Goal: Information Seeking & Learning: Check status

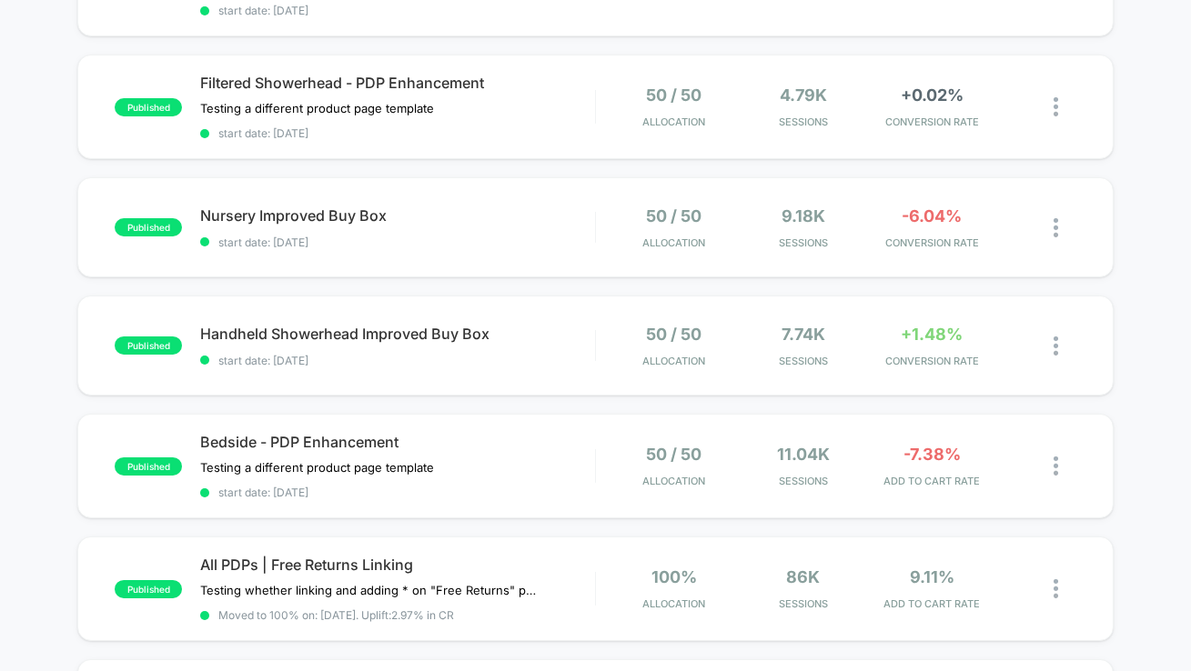
scroll to position [410, 0]
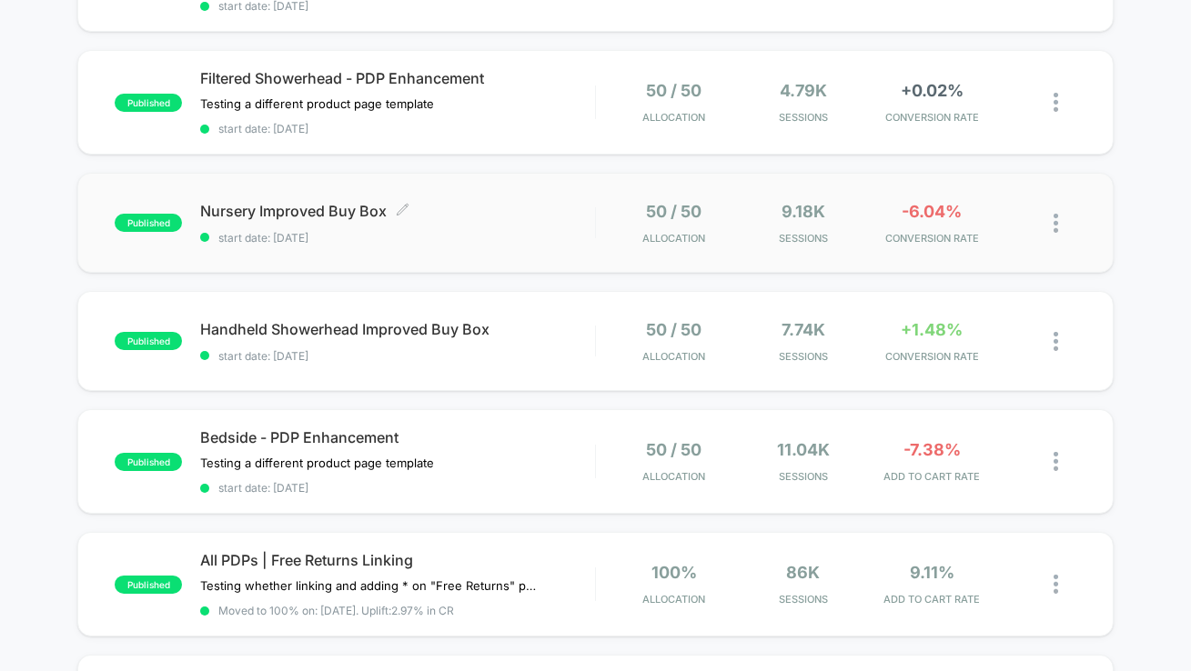
click at [511, 235] on span "start date: [DATE]" at bounding box center [397, 238] width 395 height 14
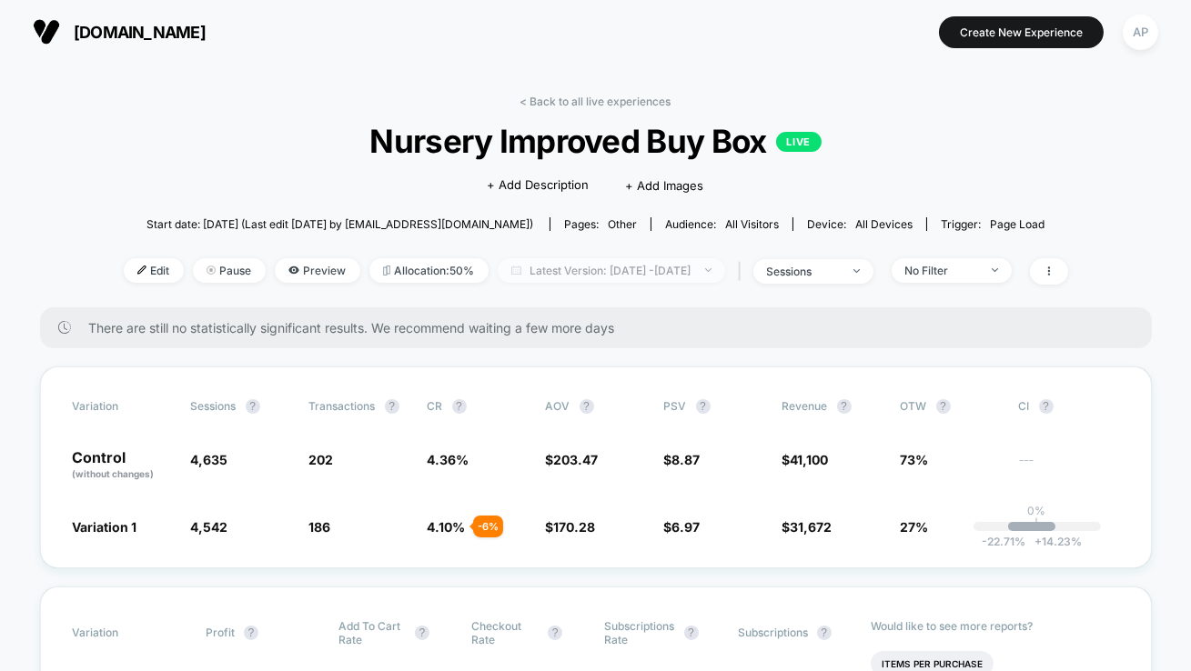
click at [551, 267] on span "Latest Version: [DATE] - [DATE]" at bounding box center [611, 270] width 227 height 25
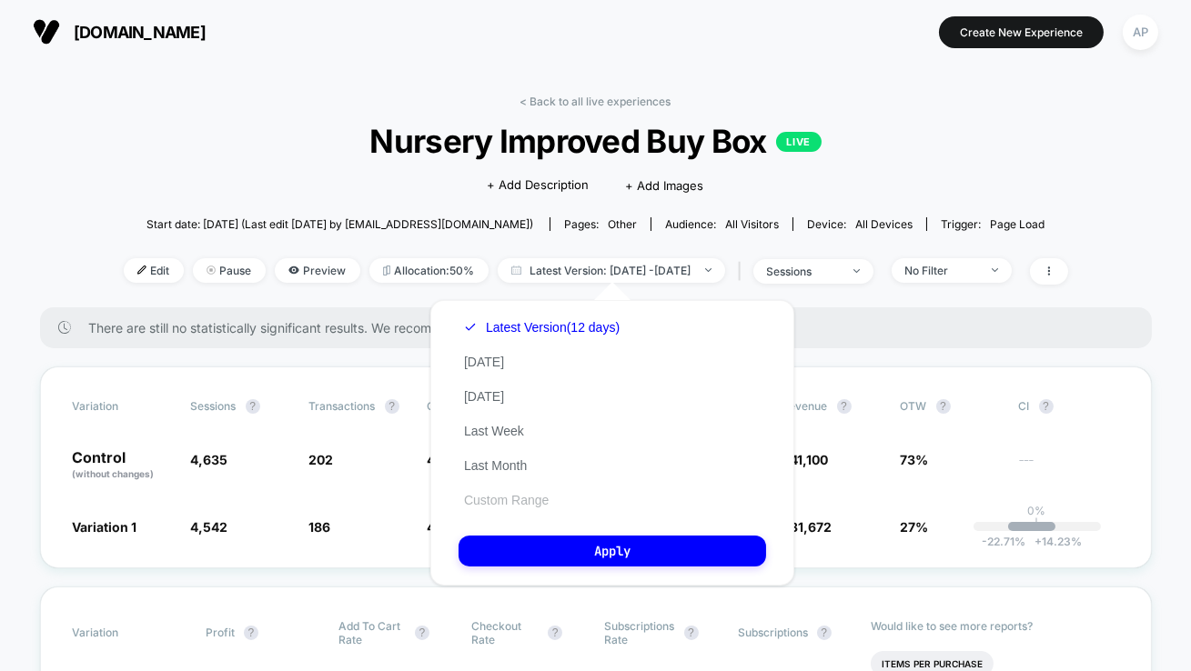
click at [529, 502] on button "Custom Range" at bounding box center [506, 500] width 96 height 16
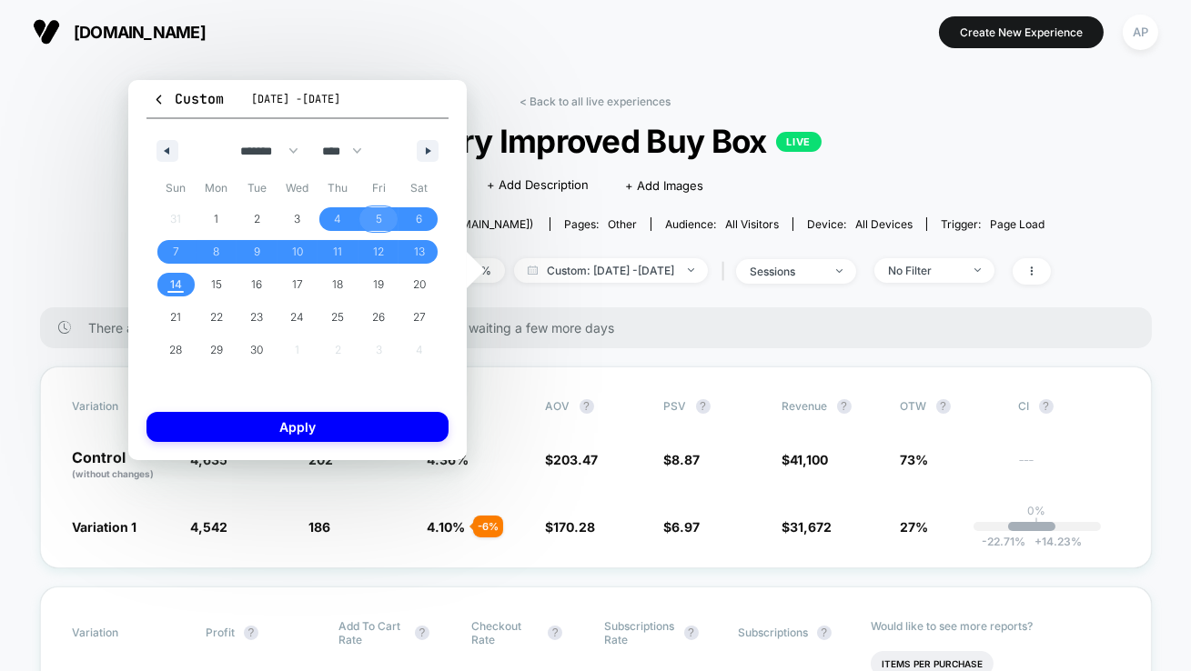
click at [381, 209] on span "5" at bounding box center [379, 219] width 6 height 33
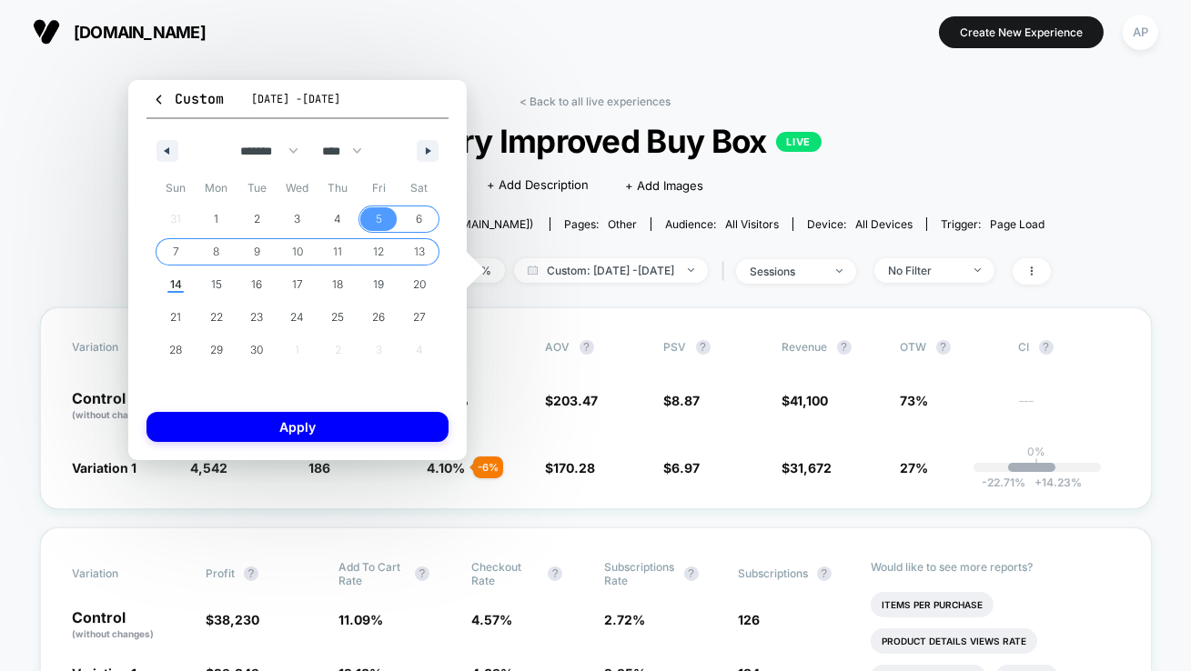
click at [419, 244] on span "13" at bounding box center [419, 252] width 11 height 33
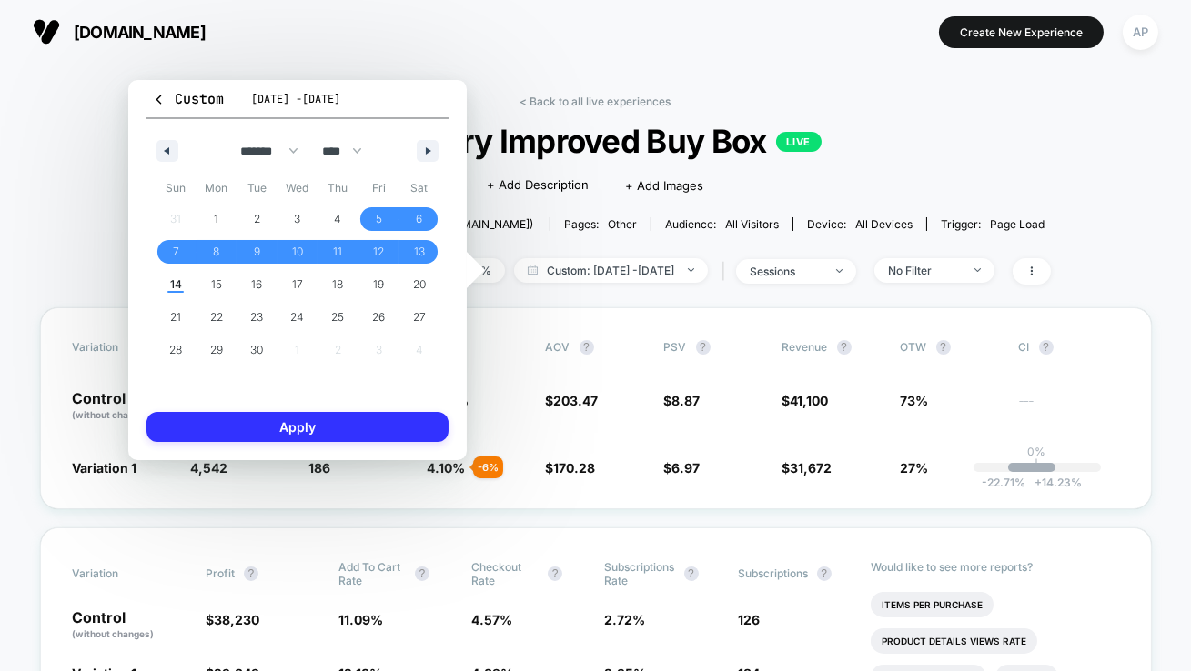
click at [381, 420] on button "Apply" at bounding box center [297, 427] width 302 height 30
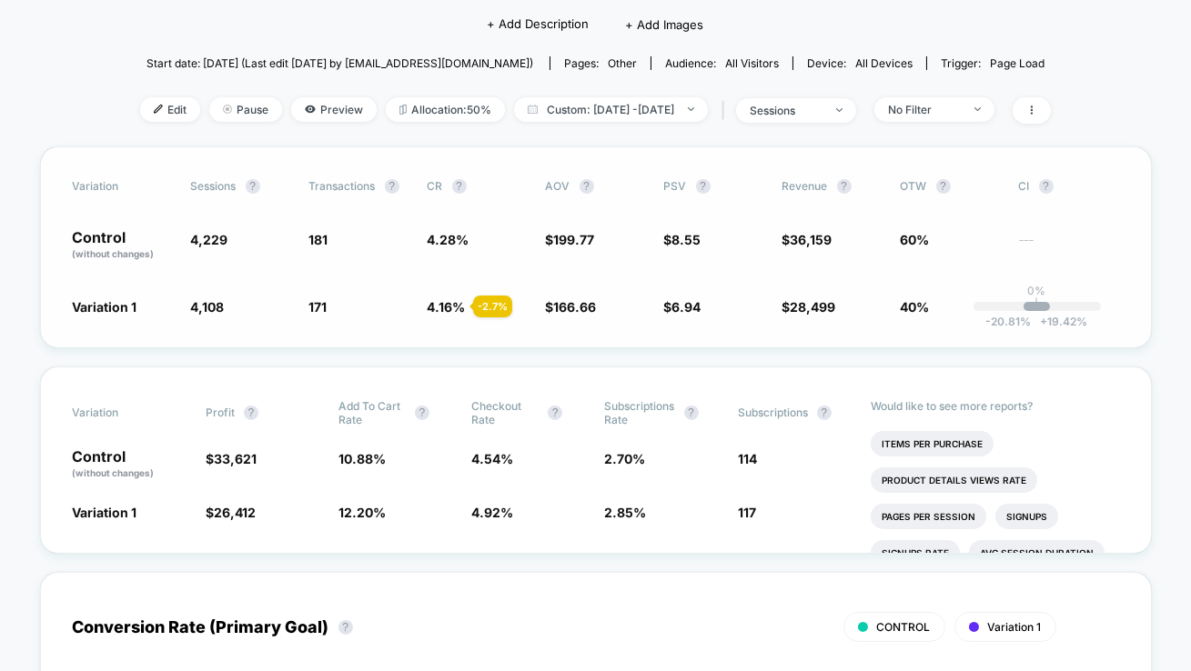
scroll to position [166, 0]
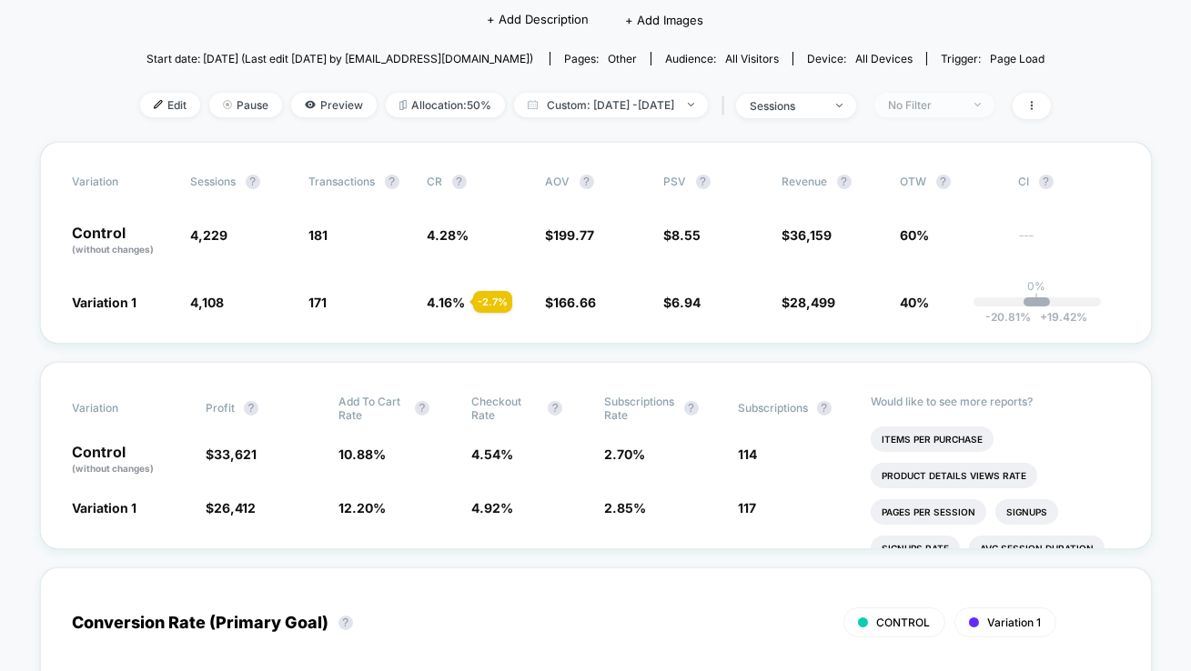
click at [993, 112] on span "No Filter" at bounding box center [934, 105] width 120 height 25
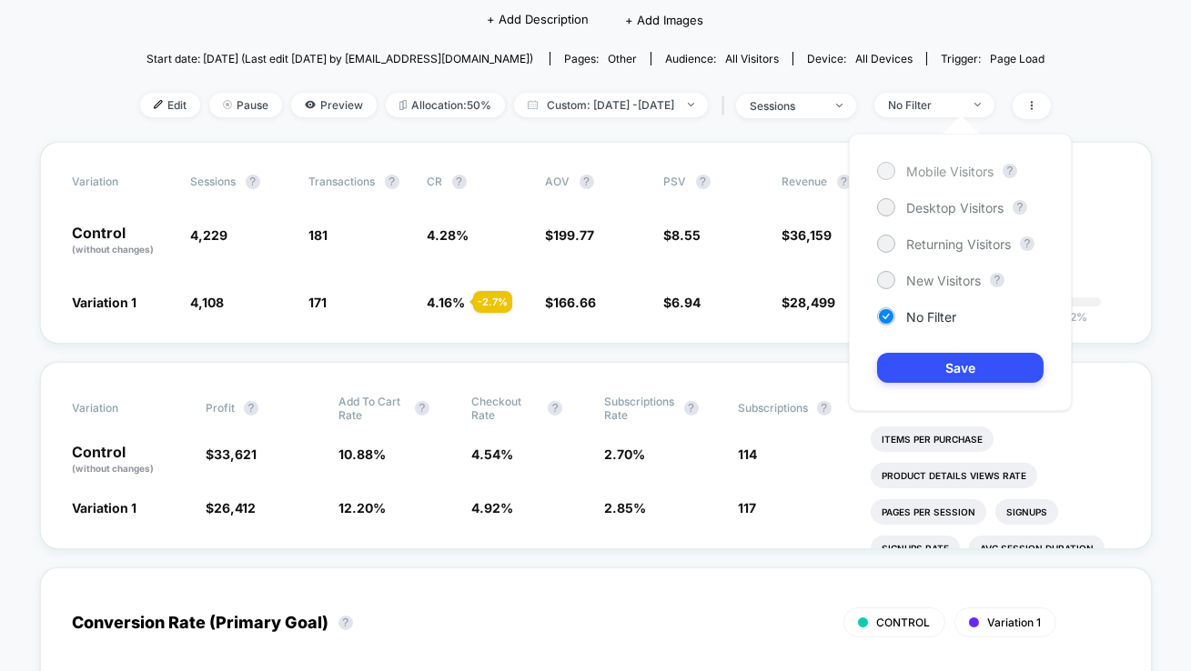
click at [942, 162] on div "Mobile Visitors" at bounding box center [935, 171] width 116 height 18
click at [949, 359] on button "Save" at bounding box center [960, 368] width 166 height 30
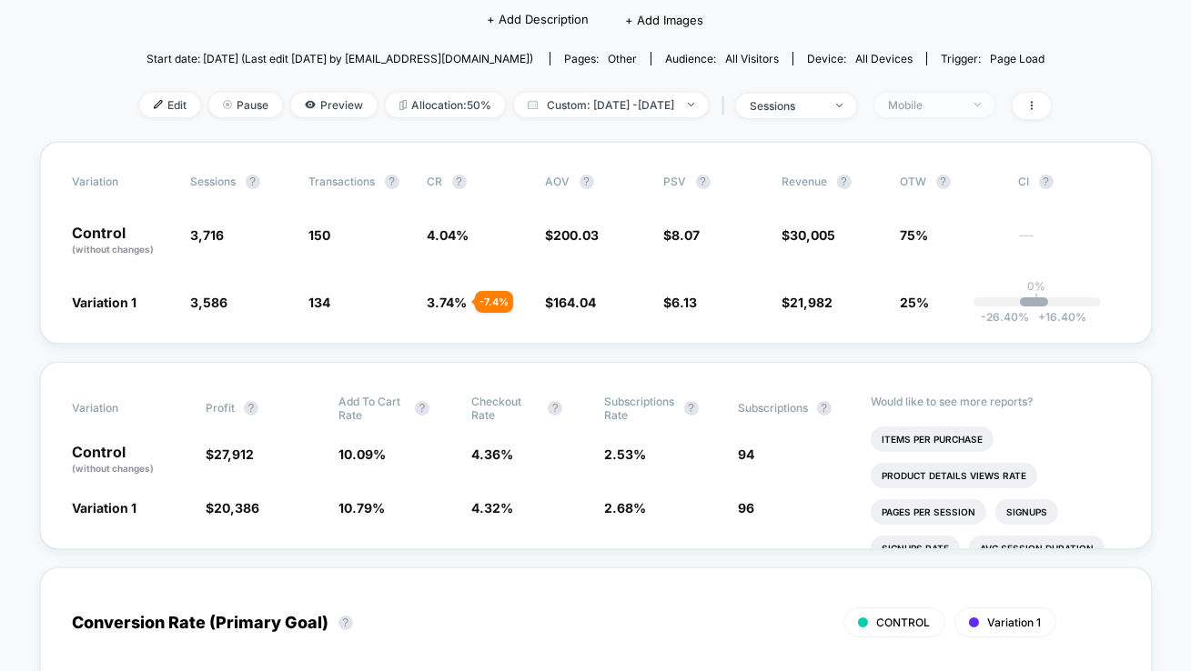
click at [946, 99] on div "Mobile" at bounding box center [924, 105] width 73 height 14
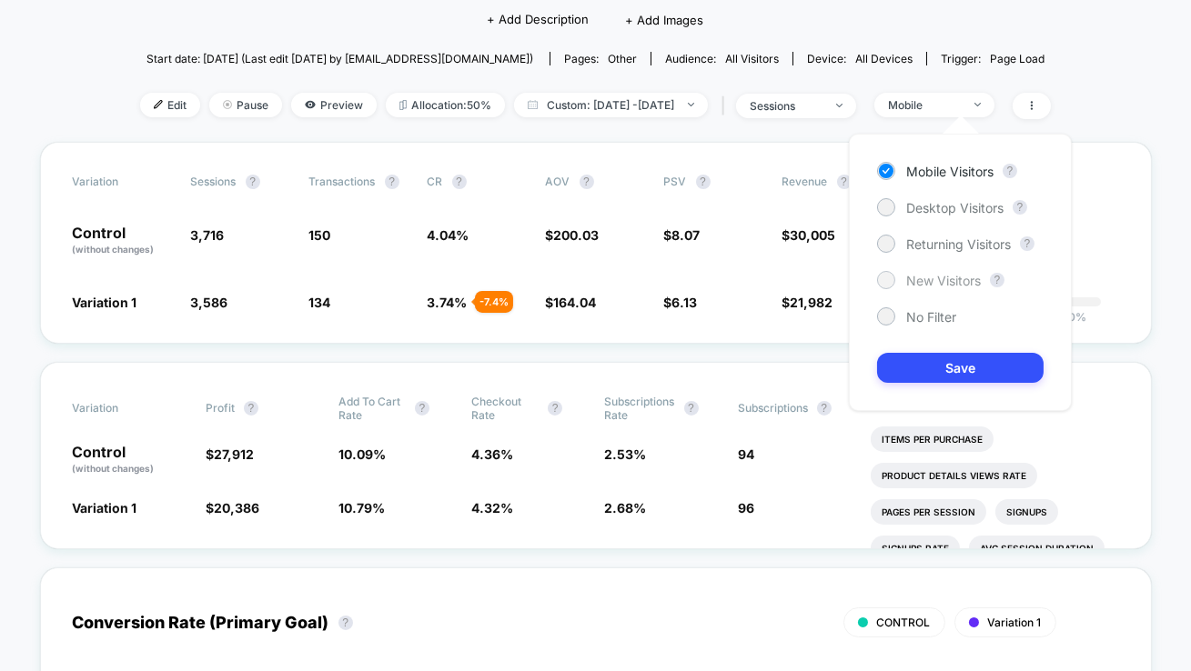
click at [924, 275] on span "New Visitors" at bounding box center [943, 280] width 75 height 15
click at [925, 357] on button "Save" at bounding box center [960, 368] width 166 height 30
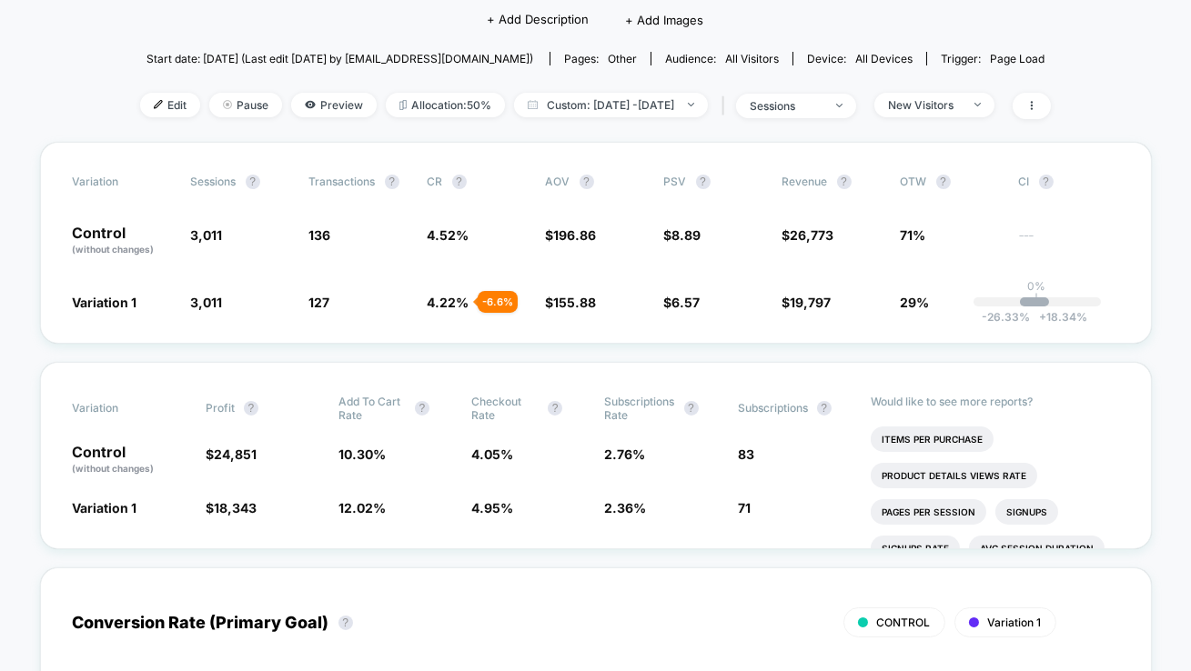
scroll to position [170, 0]
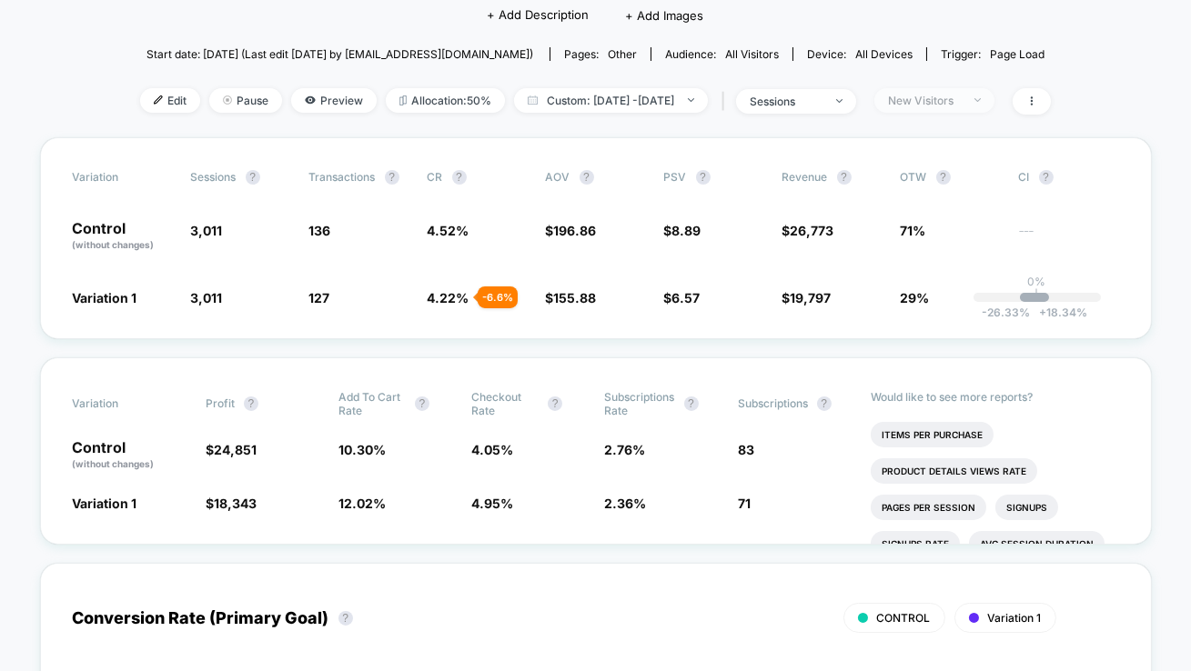
click at [960, 105] on div "New Visitors" at bounding box center [924, 101] width 73 height 14
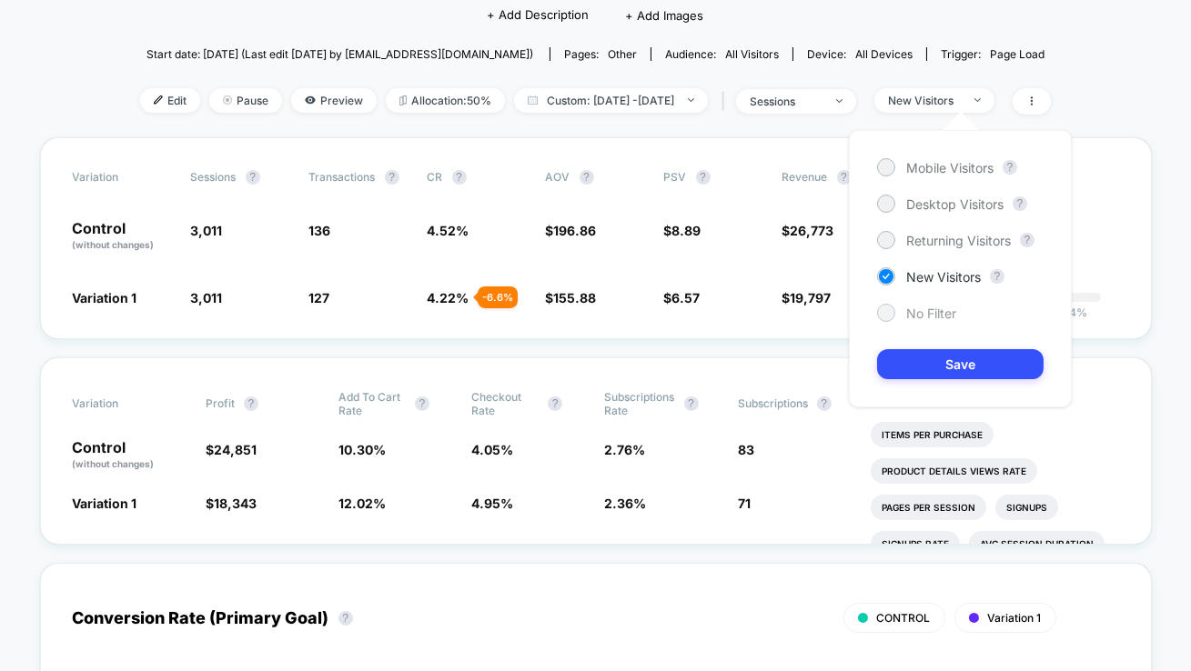
click at [937, 315] on span "No Filter" at bounding box center [931, 313] width 50 height 15
click at [937, 358] on button "Save" at bounding box center [960, 364] width 166 height 30
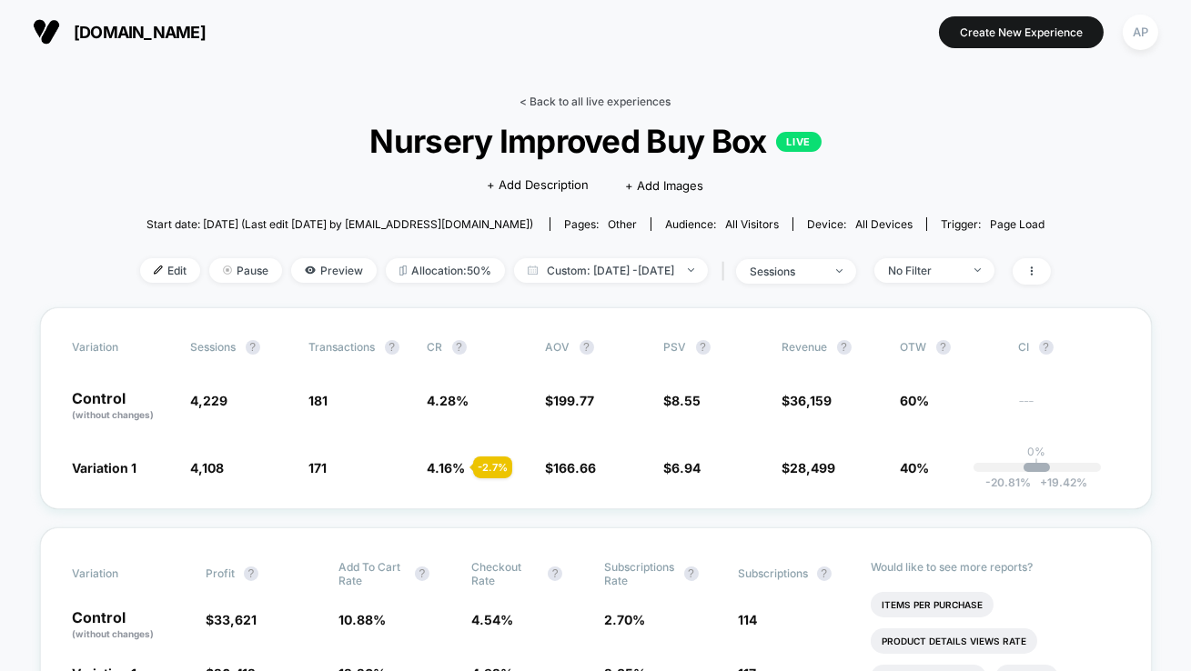
click at [609, 96] on link "< Back to all live experiences" at bounding box center [595, 102] width 151 height 14
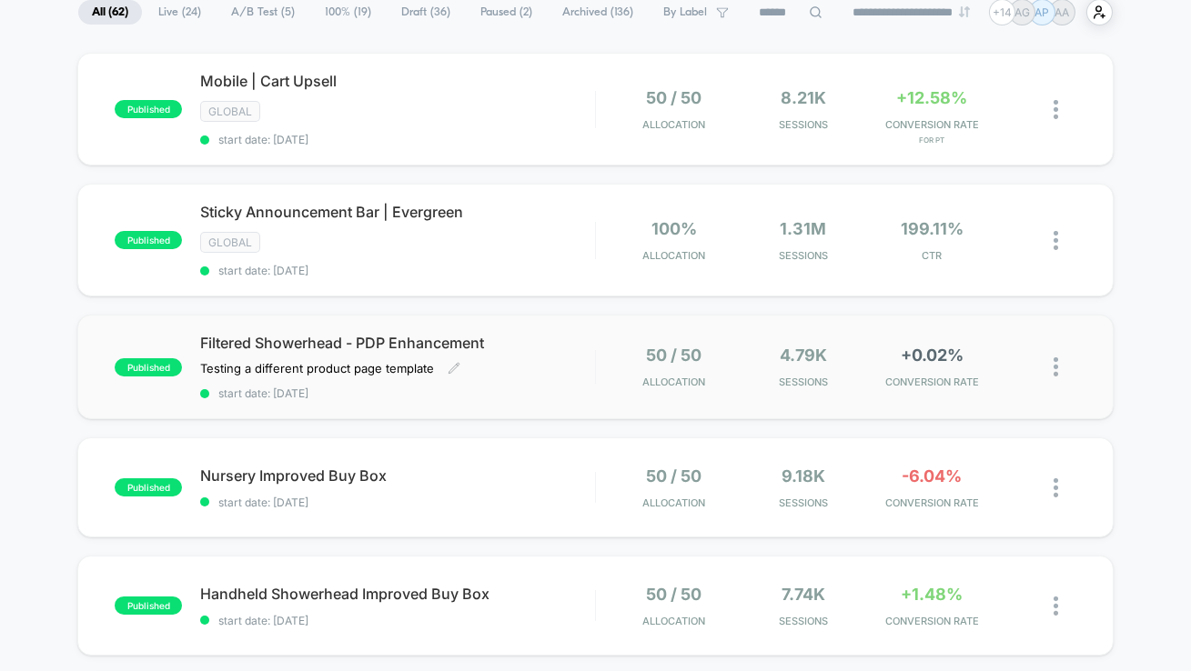
scroll to position [150, 0]
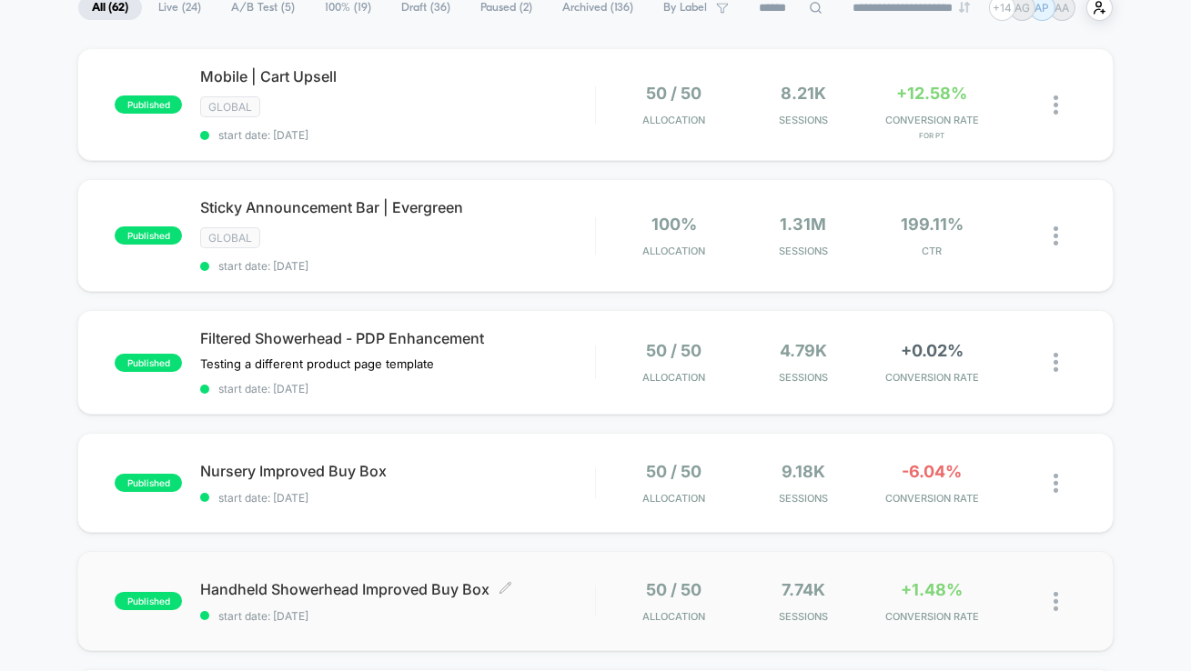
click at [562, 580] on span "Handheld Showerhead Improved Buy Box Click to edit experience details" at bounding box center [397, 589] width 395 height 18
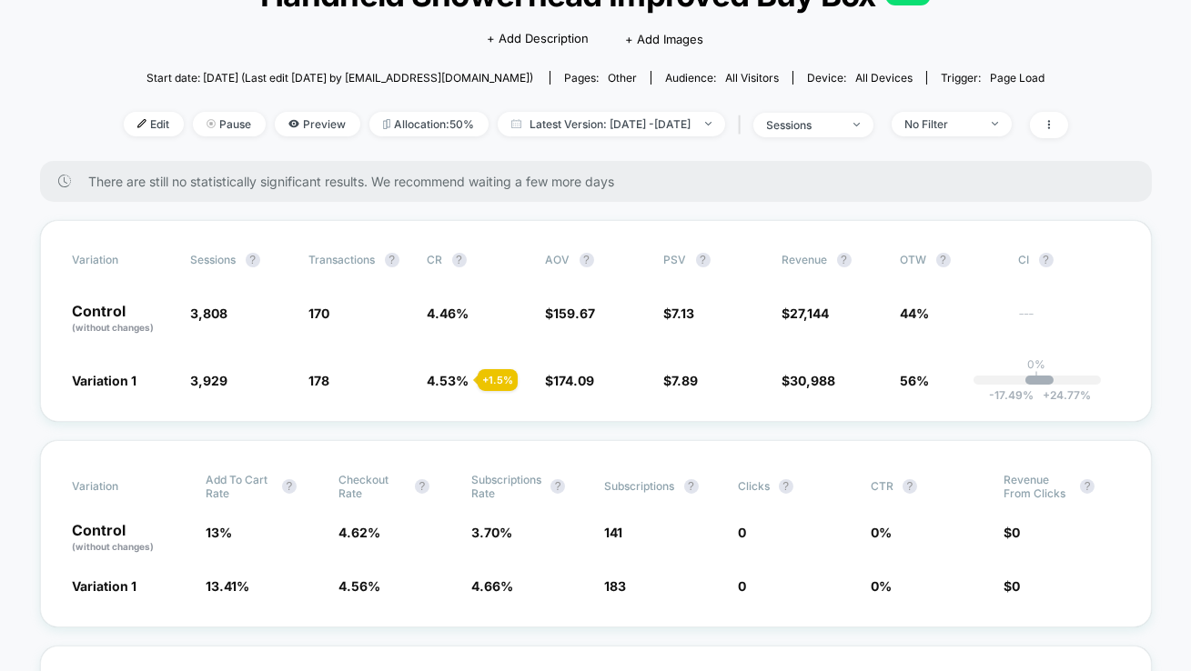
scroll to position [154, 0]
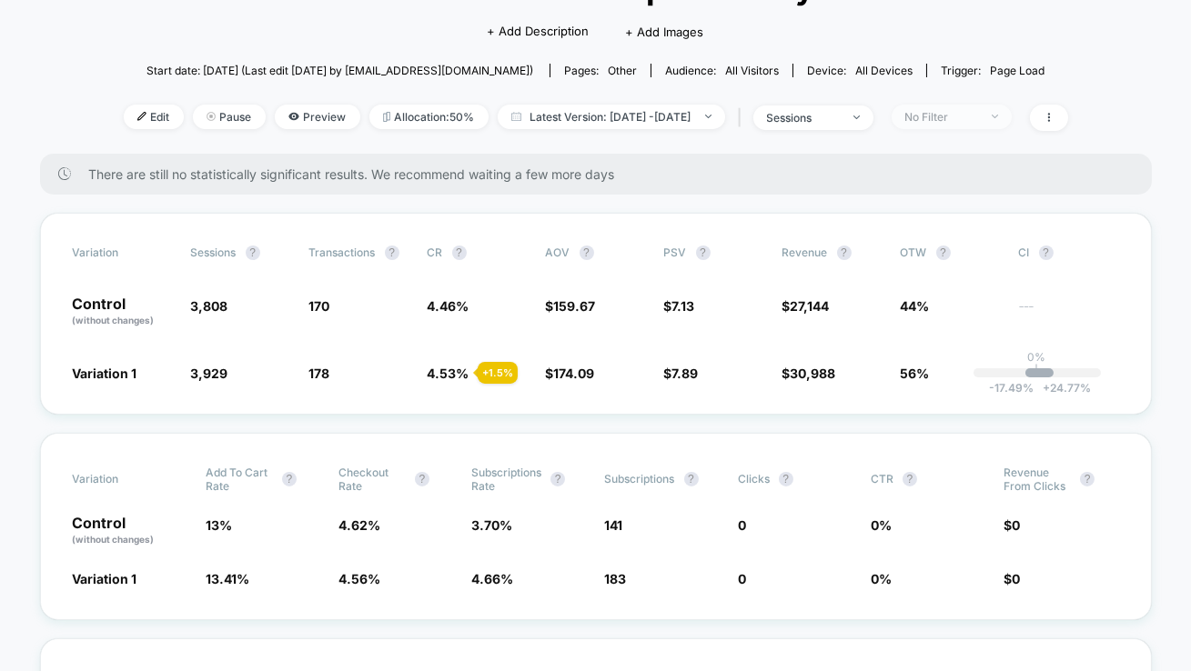
click at [973, 119] on div "No Filter" at bounding box center [941, 117] width 73 height 14
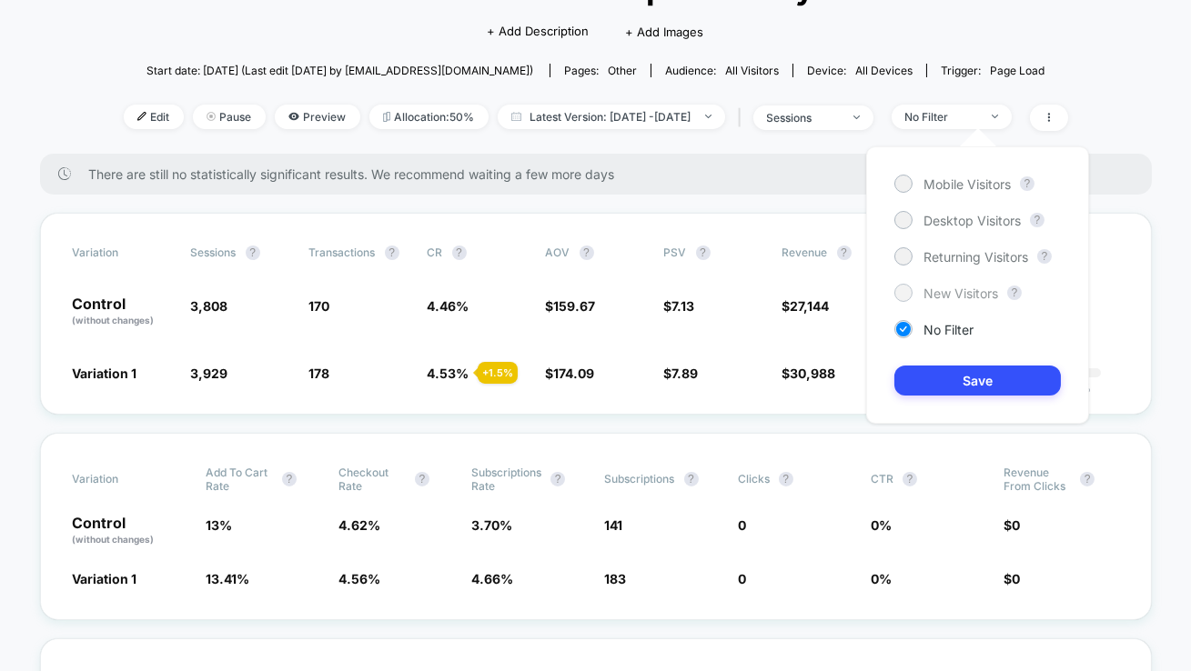
click at [964, 286] on span "New Visitors" at bounding box center [960, 293] width 75 height 15
click at [969, 372] on button "Save" at bounding box center [977, 381] width 166 height 30
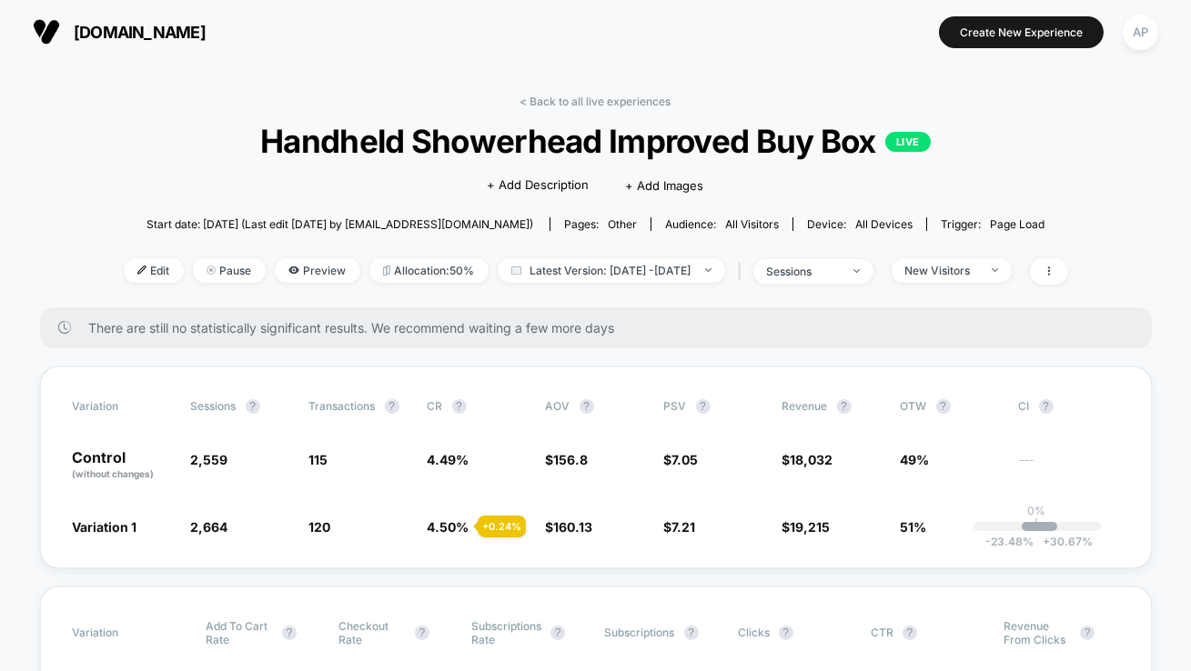
click at [548, 107] on div "< Back to all live experiences Handheld Showerhead Improved Buy Box LIVE Click …" at bounding box center [596, 201] width 944 height 213
click at [545, 99] on link "< Back to all live experiences" at bounding box center [595, 102] width 151 height 14
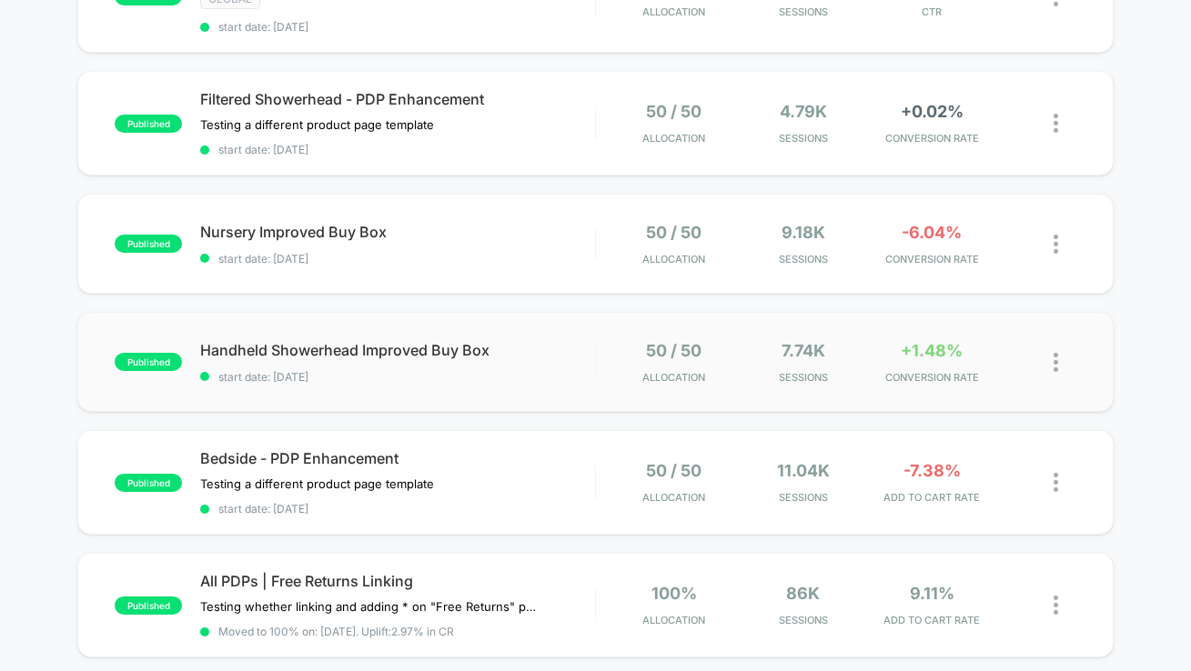
scroll to position [405, 0]
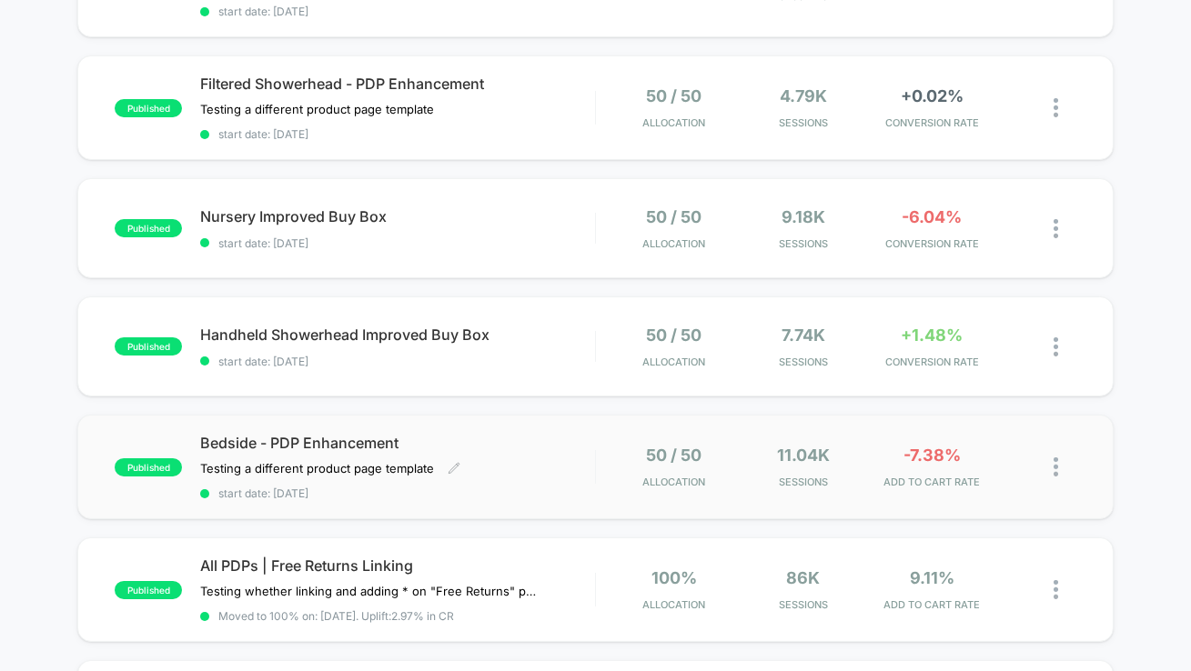
click at [577, 462] on div "Bedside - PDP Enhancement Testing a different product page template Click to ed…" at bounding box center [397, 467] width 395 height 66
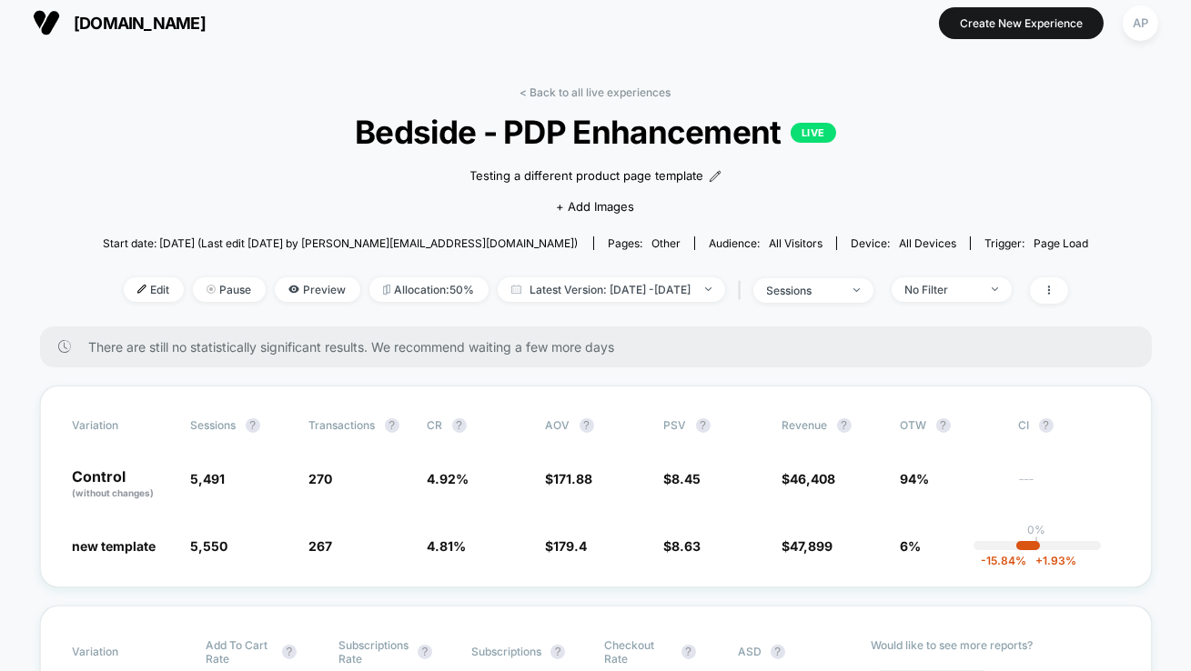
scroll to position [13, 0]
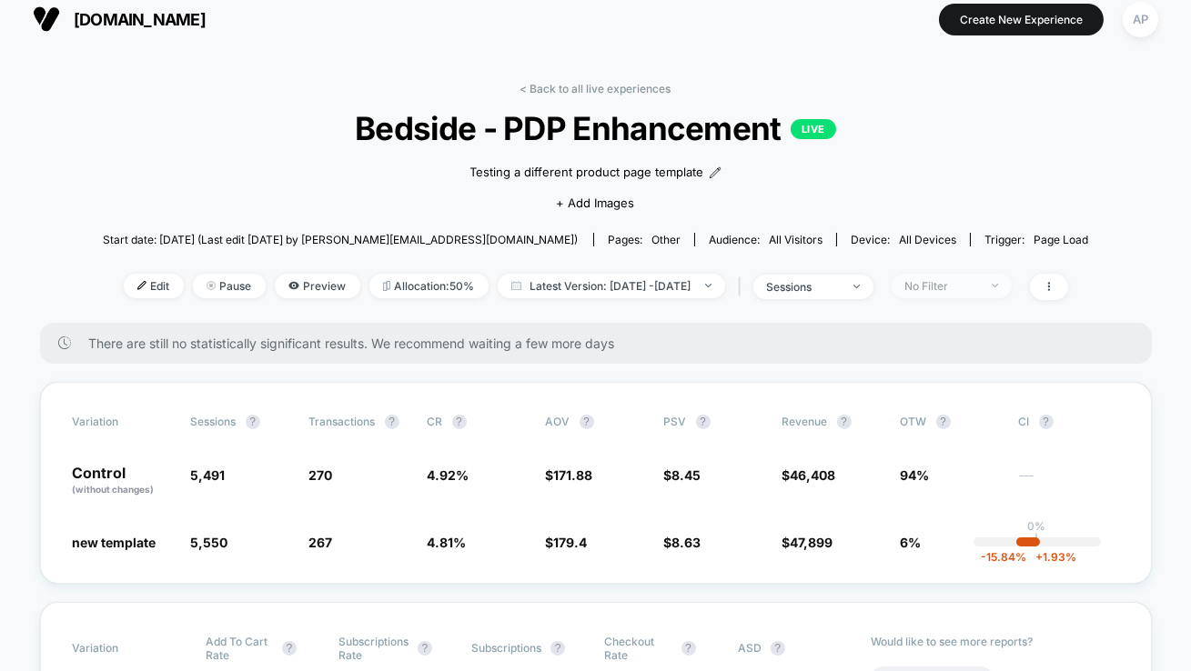
click at [952, 289] on div "No Filter" at bounding box center [941, 286] width 73 height 14
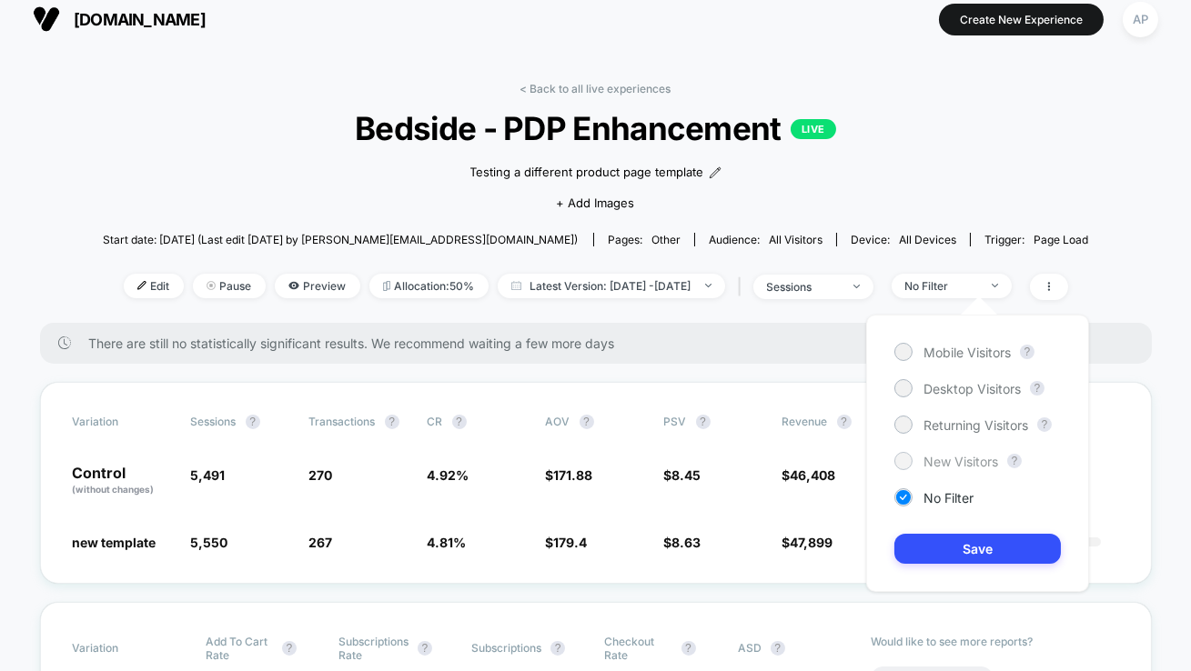
click at [929, 460] on span "New Visitors" at bounding box center [960, 461] width 75 height 15
click at [944, 546] on button "Save" at bounding box center [977, 549] width 166 height 30
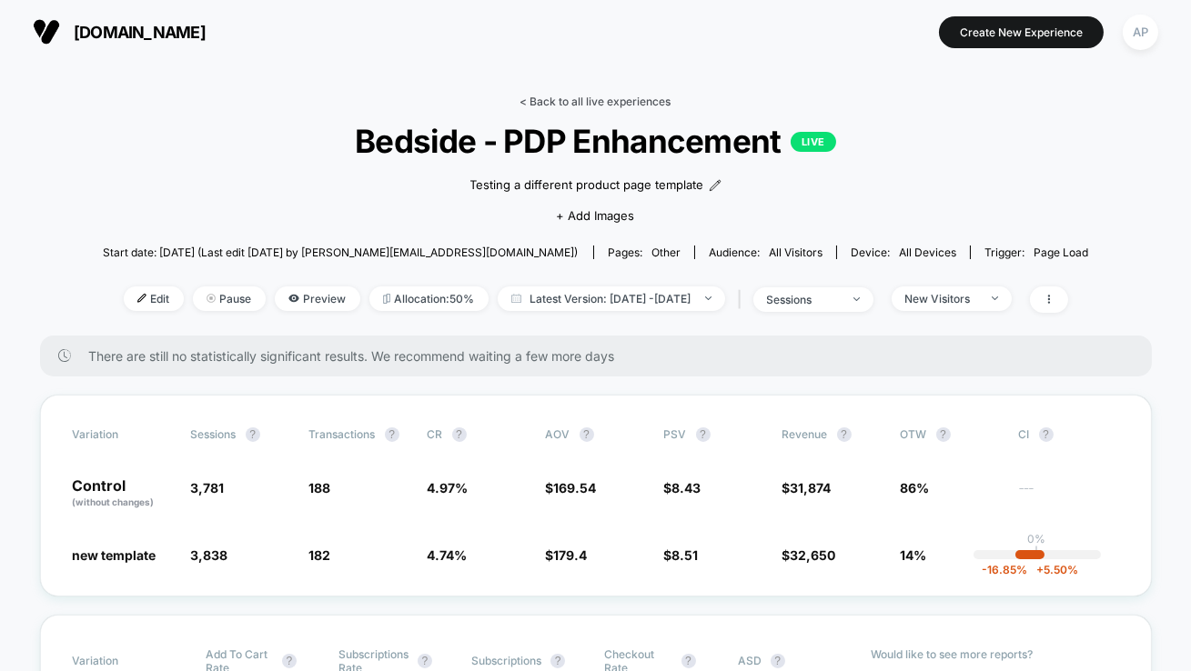
click at [609, 101] on link "< Back to all live experiences" at bounding box center [595, 102] width 151 height 14
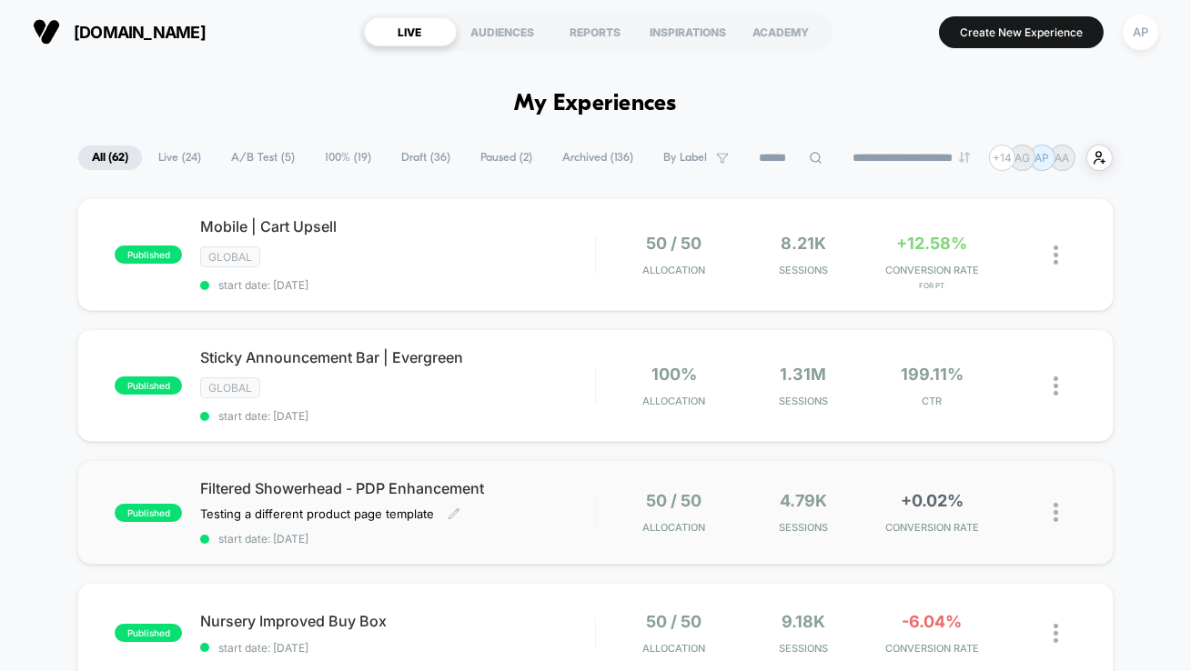
click at [569, 517] on div "Filtered Showerhead - PDP Enhancement Testing a different product page template…" at bounding box center [397, 512] width 395 height 66
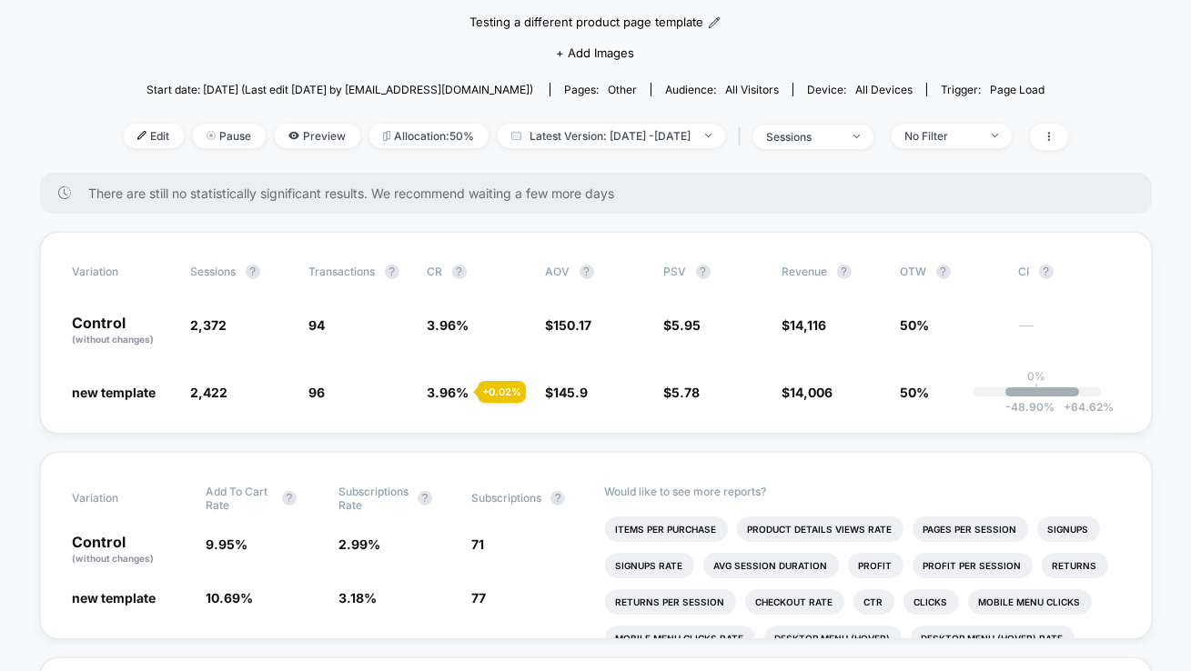
scroll to position [165, 0]
